Goal: Participate in discussion: Participate in discussion

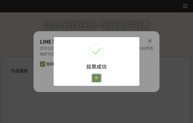
click at [93, 79] on button "好" at bounding box center [96, 78] width 9 height 8
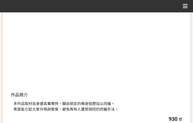
scroll to position [109, 0]
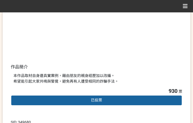
drag, startPoint x: 126, startPoint y: 79, endPoint x: 181, endPoint y: 119, distance: 68.9
click at [127, 79] on div "本作品取材自身邊真實案例，藉由朋友的親身經歷加以改編。 希望能引起大家共鳴與警覺，避免再有人遭受相同的詐騙手法。" at bounding box center [96, 78] width 166 height 11
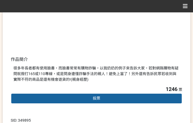
scroll to position [134, 0]
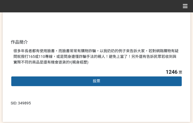
click at [94, 81] on span "投票" at bounding box center [97, 81] width 8 height 4
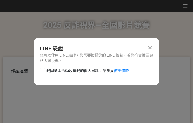
scroll to position [0, 0]
click at [74, 71] on span "我同意本活動收集我的個人資訊，請參見 使用條款" at bounding box center [87, 71] width 83 height 6
click at [44, 71] on input "我同意本活動收集我的個人資訊，請參見 使用條款" at bounding box center [41, 70] width 3 height 3
checkbox input "false"
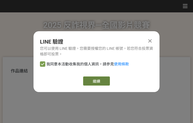
click at [97, 82] on link "繼續" at bounding box center [96, 80] width 27 height 9
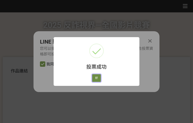
click at [99, 76] on button "好" at bounding box center [96, 78] width 9 height 8
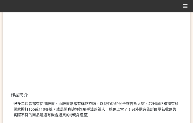
scroll to position [102, 0]
